Goal: Navigation & Orientation: Find specific page/section

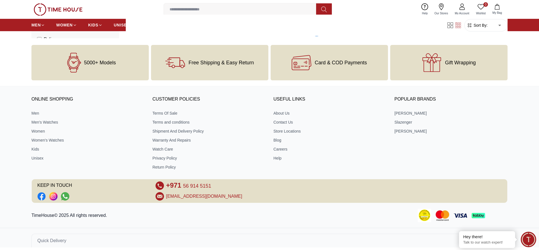
scroll to position [940, 0]
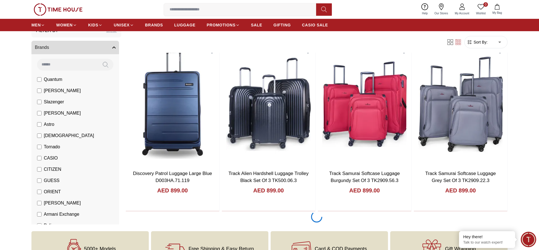
scroll to position [1811, 0]
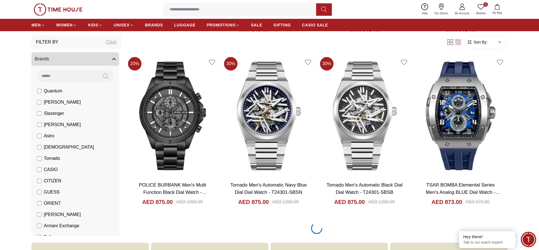
scroll to position [2682, 0]
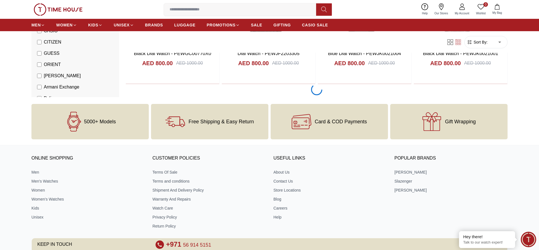
scroll to position [4423, 0]
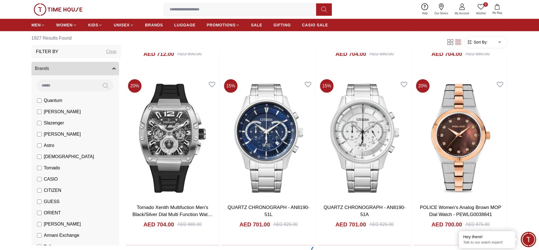
scroll to position [7909, 0]
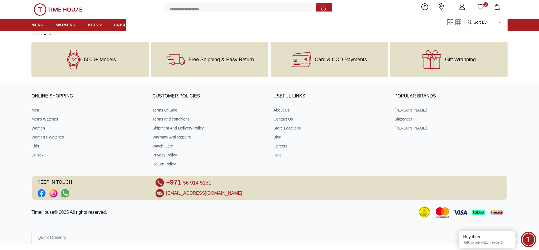
scroll to position [9651, 0]
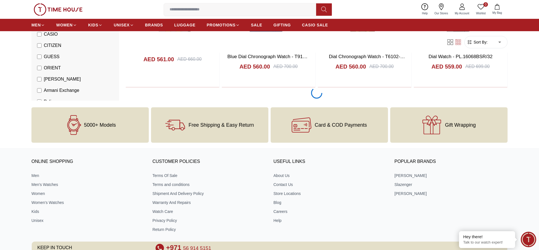
scroll to position [14878, 0]
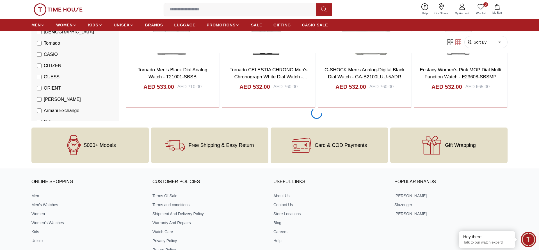
scroll to position [16620, 0]
